Goal: Communication & Community: Participate in discussion

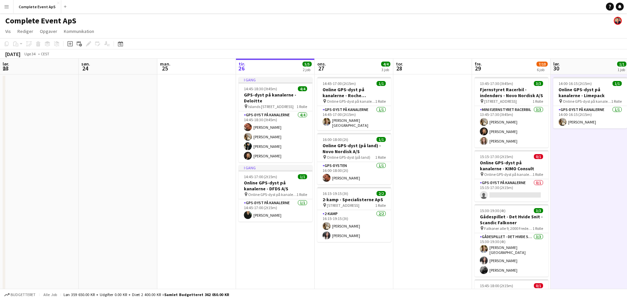
scroll to position [0, 157]
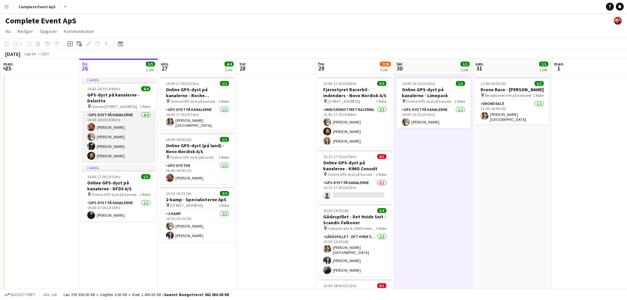
click at [122, 129] on app-card-role "GPS-dyst på kanalerne 4/4 14:45-18:30 (3t45m) Louise Jensen Olivia Larsen Mathi…" at bounding box center [119, 136] width 74 height 51
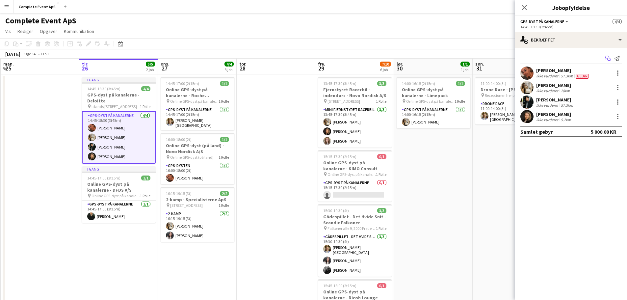
click at [609, 58] on icon at bounding box center [608, 59] width 3 height 3
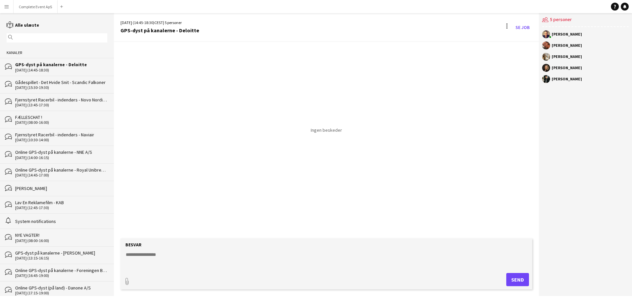
click at [208, 258] on textarea at bounding box center [327, 259] width 405 height 17
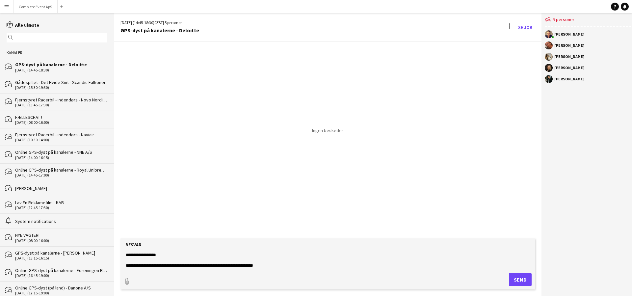
type textarea "**********"
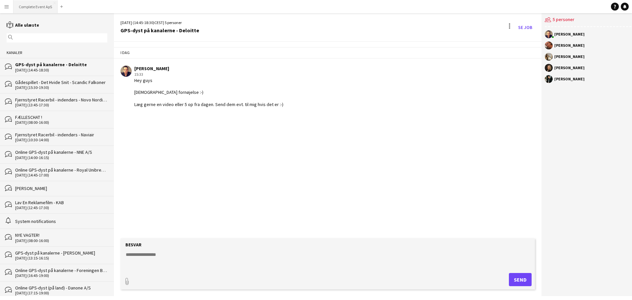
click at [34, 4] on button "Complete Event ApS Luk" at bounding box center [35, 6] width 44 height 13
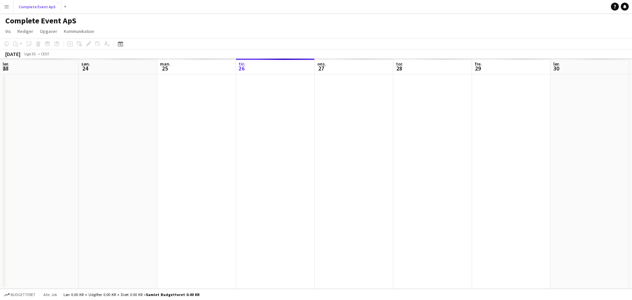
scroll to position [0, 157]
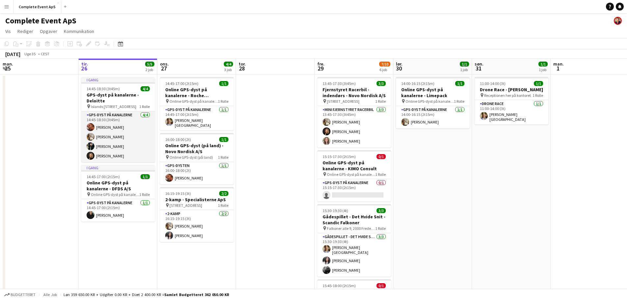
click at [125, 131] on app-card-role "GPS-dyst på kanalerne 4/4 14:45-18:30 (3t45m) Louise Jensen Olivia Larsen Mathi…" at bounding box center [118, 136] width 74 height 51
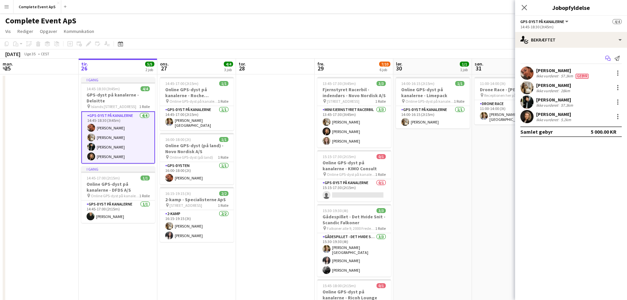
click at [606, 56] on icon at bounding box center [607, 58] width 4 height 4
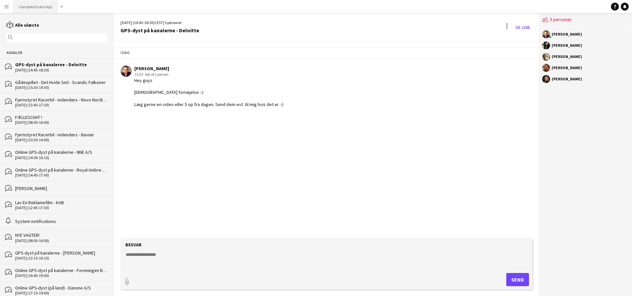
click at [41, 7] on button "Complete Event ApS Luk" at bounding box center [35, 6] width 44 height 13
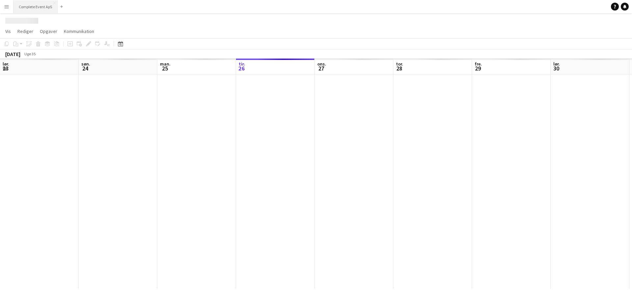
scroll to position [0, 157]
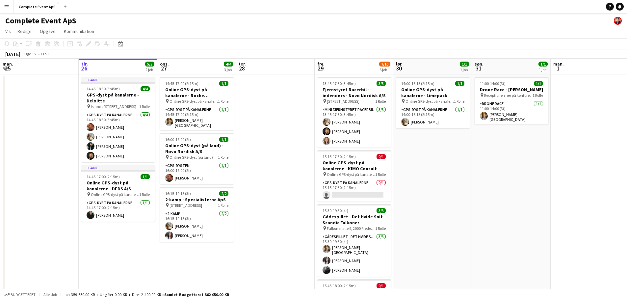
click at [621, 6] on icon at bounding box center [619, 6] width 3 height 3
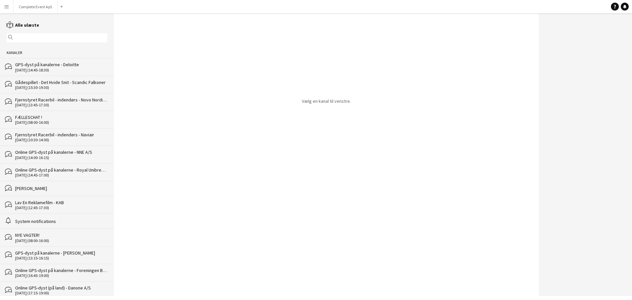
click at [65, 65] on div "GPS-dyst på kanalerne - Deloitte" at bounding box center [61, 65] width 92 height 6
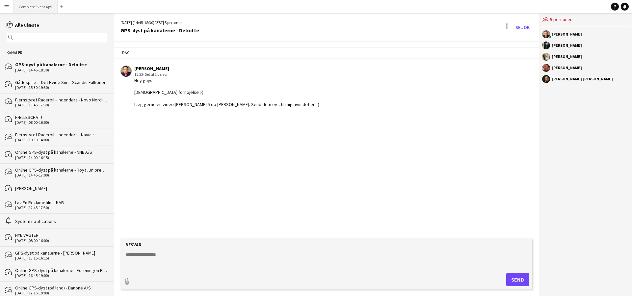
click at [37, 4] on button "Complete Event ApS Luk" at bounding box center [35, 6] width 44 height 13
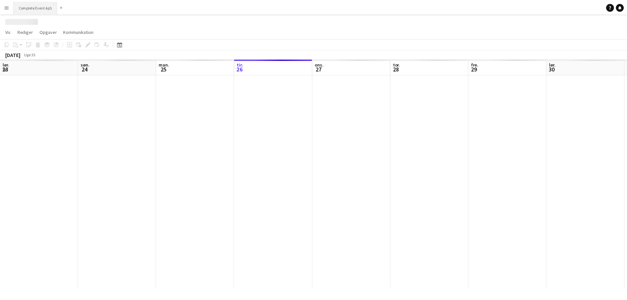
scroll to position [0, 157]
